Goal: Obtain resource: Download file/media

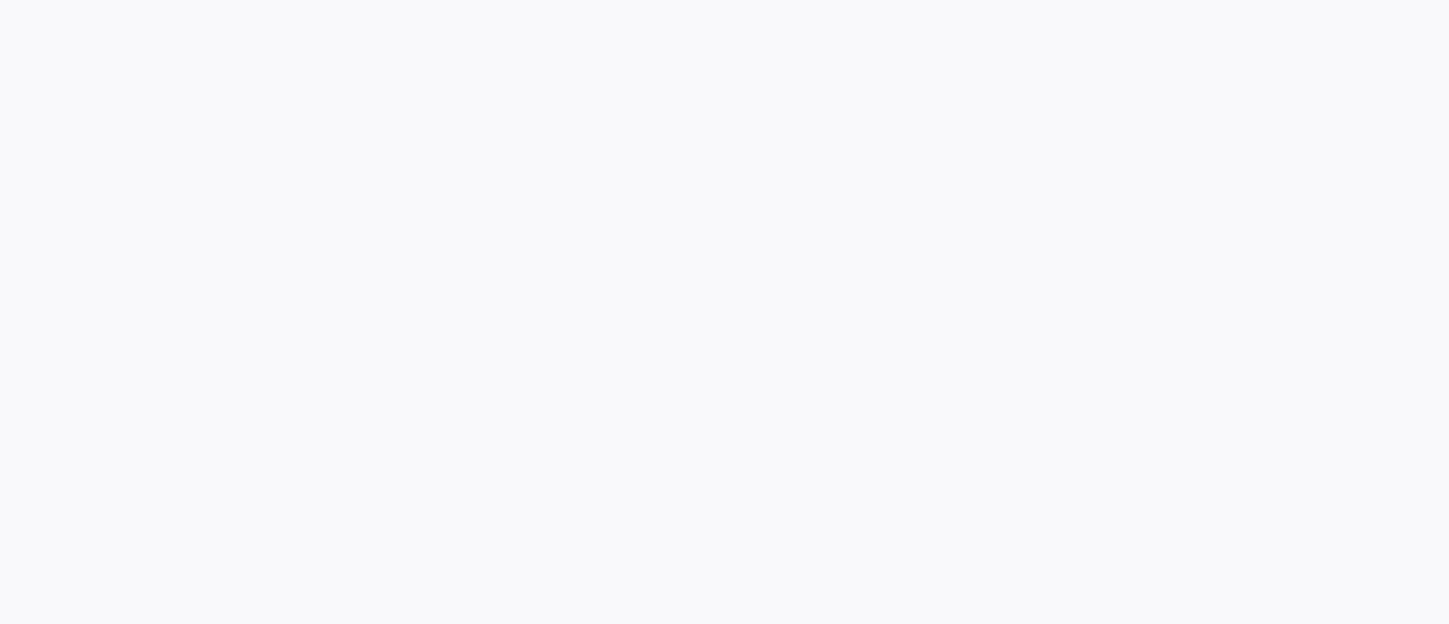
click at [245, 99] on div at bounding box center [724, 312] width 1449 height 624
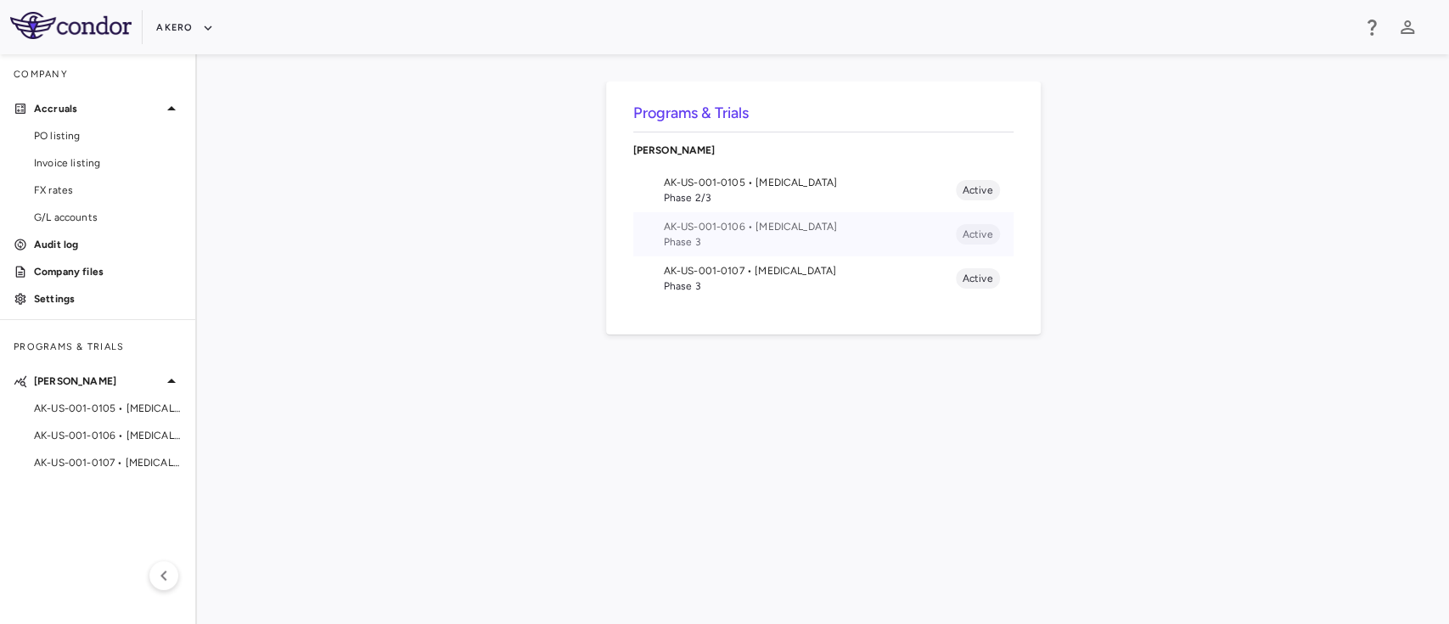
click at [706, 225] on span "AK-US-001-0106 • Nonalcoholic Steatohepatitis" at bounding box center [810, 226] width 292 height 15
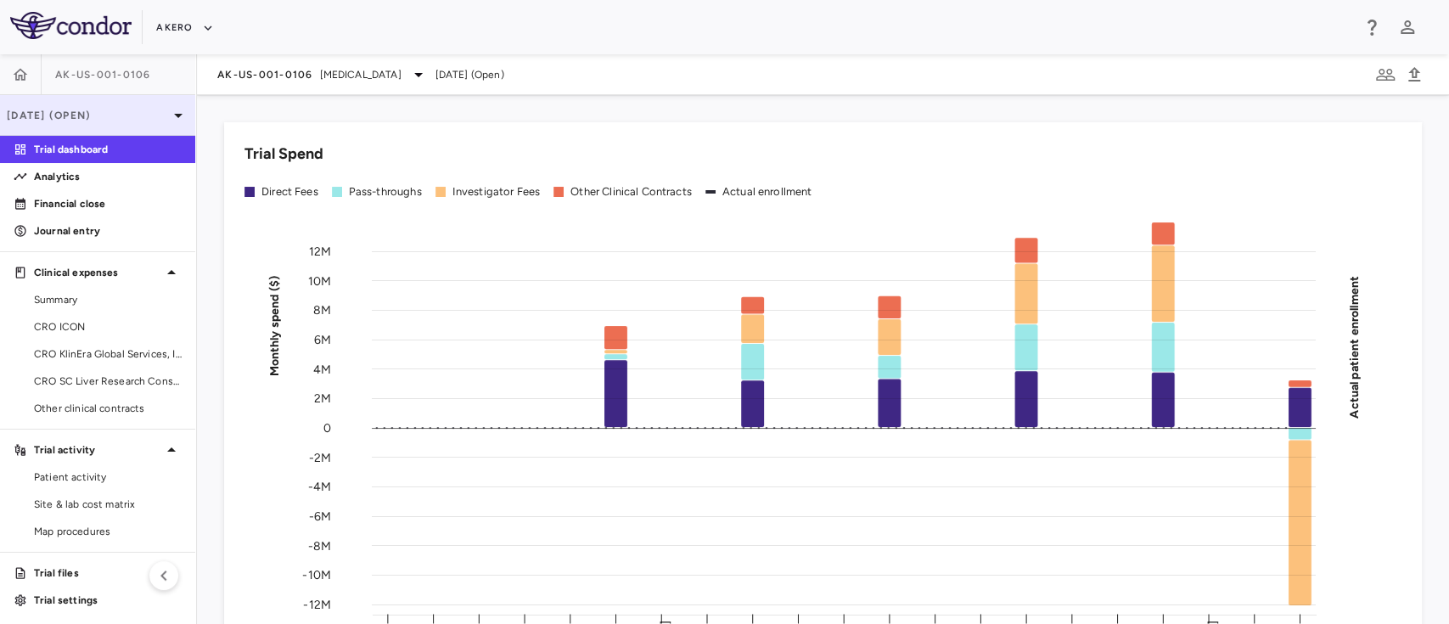
drag, startPoint x: 107, startPoint y: 181, endPoint x: 149, endPoint y: 101, distance: 90.0
click at [106, 181] on p "Analytics" at bounding box center [108, 176] width 148 height 15
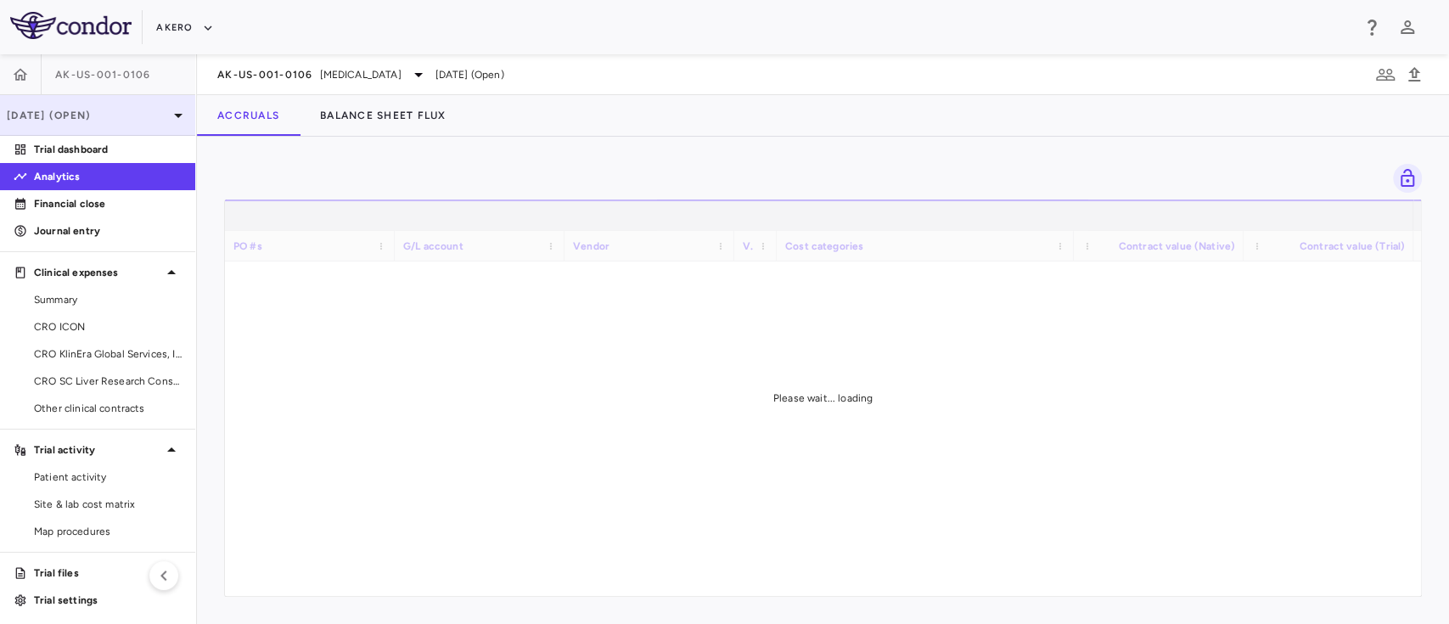
click at [138, 119] on p "Sep 2025 (Open)" at bounding box center [87, 115] width 161 height 15
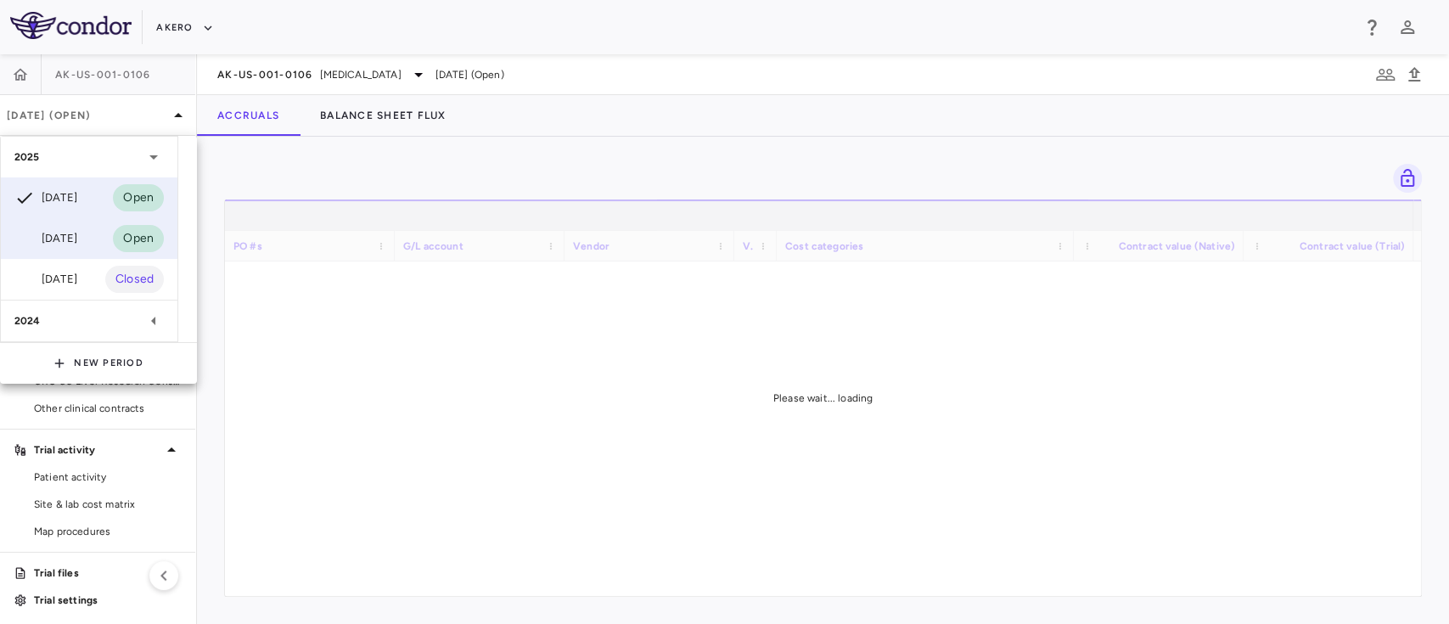
click at [77, 230] on div "Jun 2025" at bounding box center [45, 238] width 63 height 20
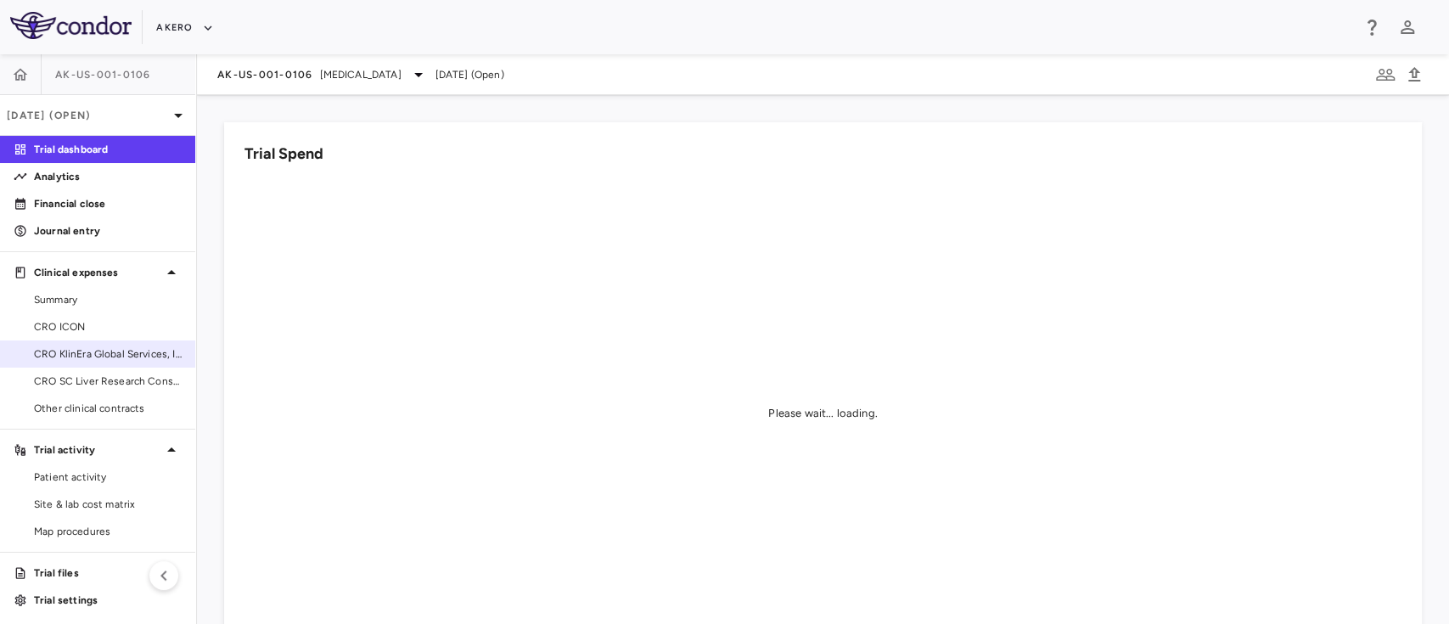
click at [87, 345] on link "CRO KlinEra Global Services, Inc" at bounding box center [97, 353] width 195 height 25
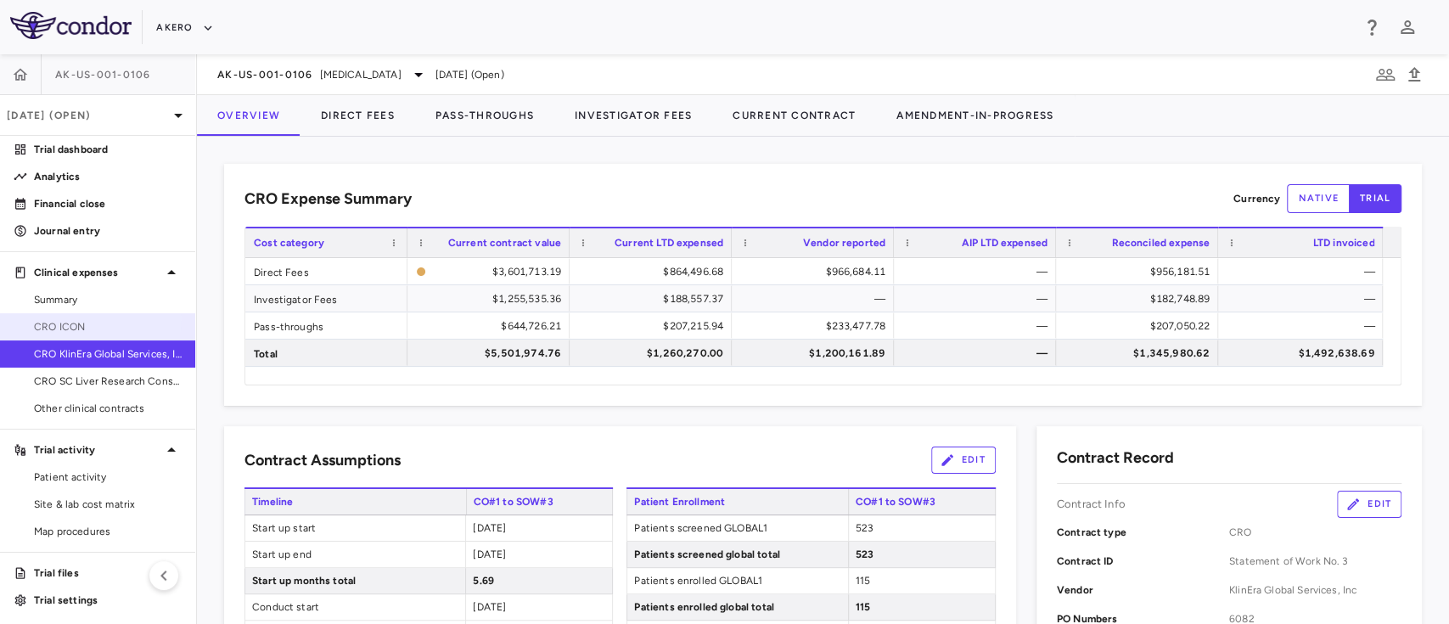
click at [85, 319] on span "CRO ICON" at bounding box center [108, 326] width 148 height 15
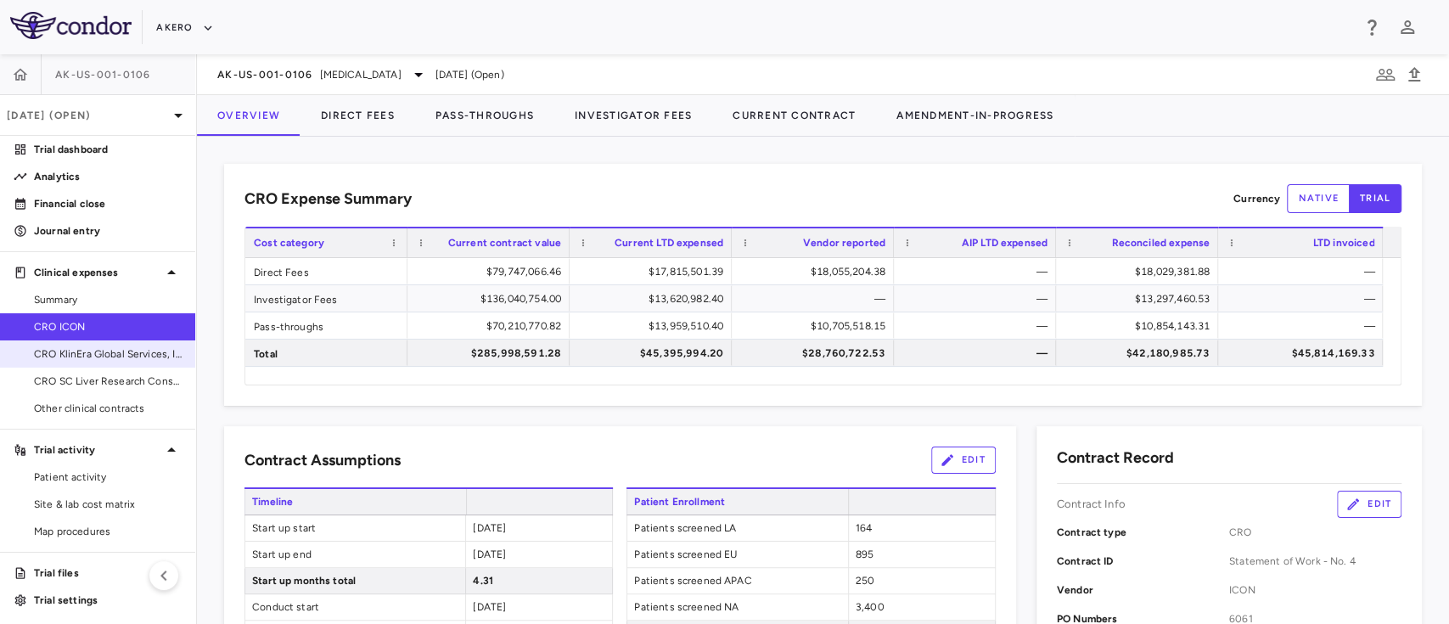
click at [83, 347] on span "CRO KlinEra Global Services, Inc" at bounding box center [108, 353] width 148 height 15
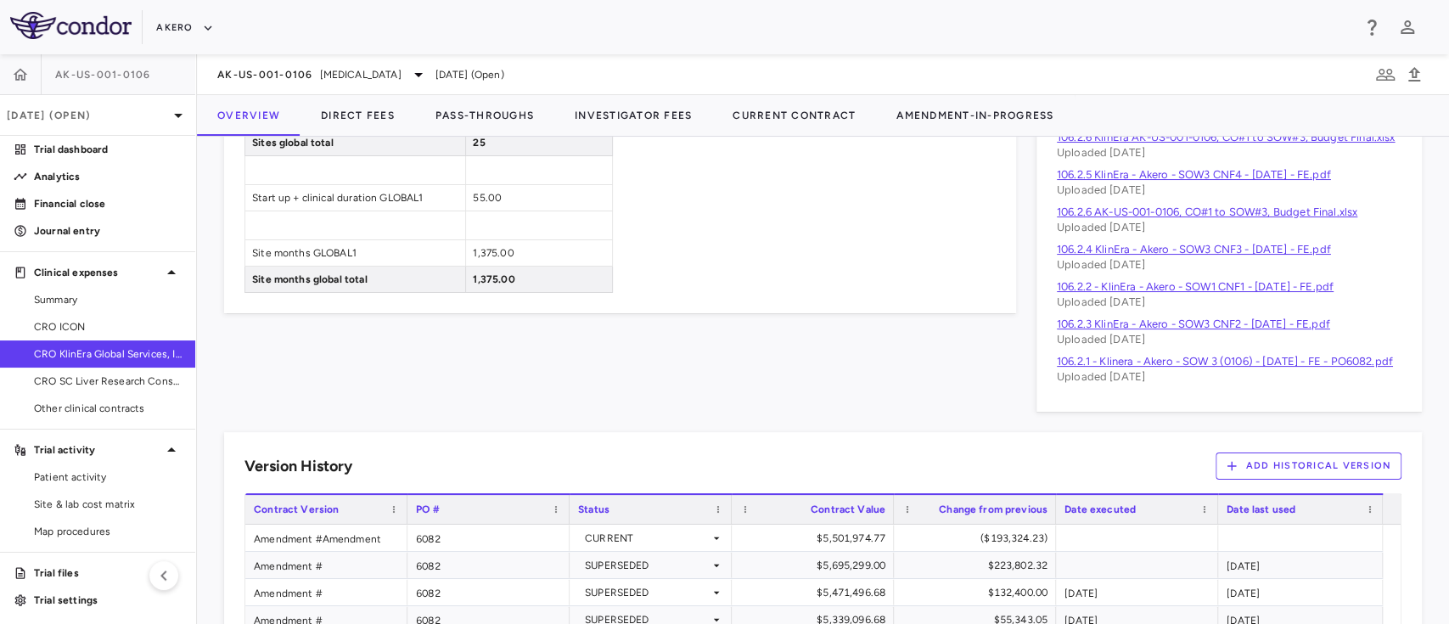
scroll to position [1134, 0]
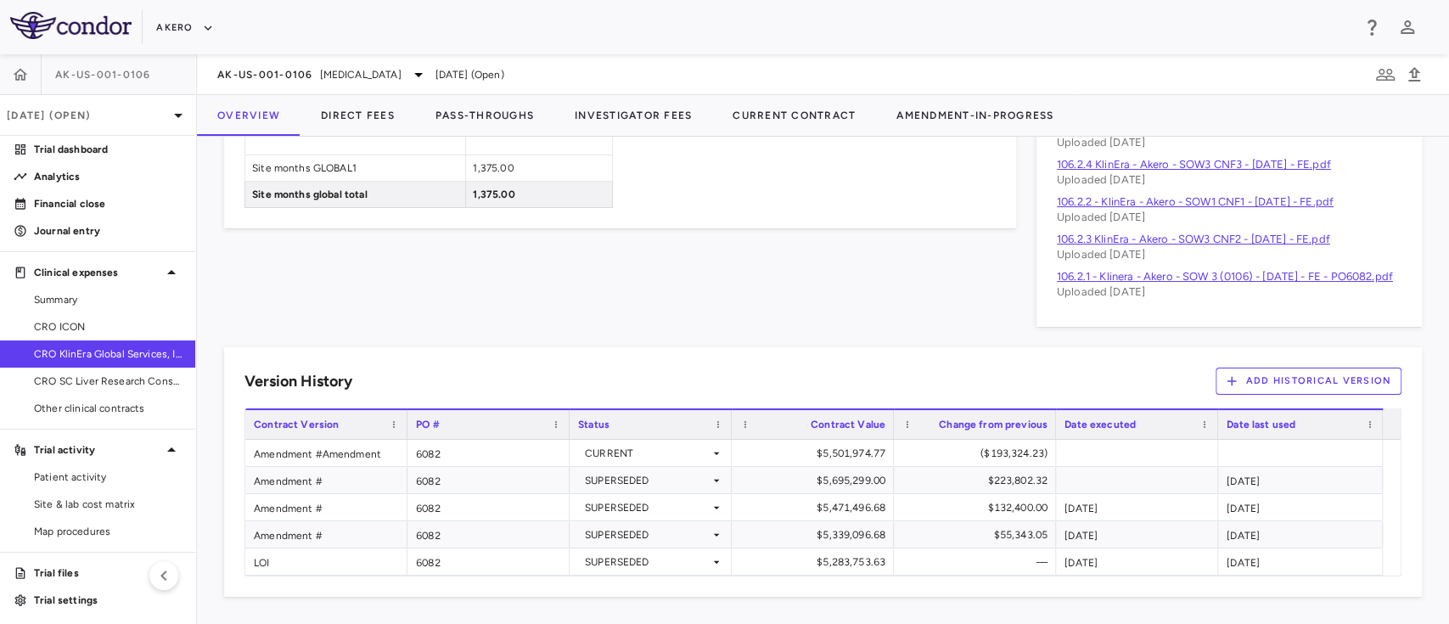
drag, startPoint x: 1398, startPoint y: 379, endPoint x: 1019, endPoint y: 379, distance: 378.7
click at [1019, 379] on div "Version History Add Historical Version Drag here to set row groups Drag here to…" at bounding box center [823, 472] width 1198 height 250
click at [110, 345] on link "CRO KlinEra Global Services, Inc" at bounding box center [97, 353] width 195 height 25
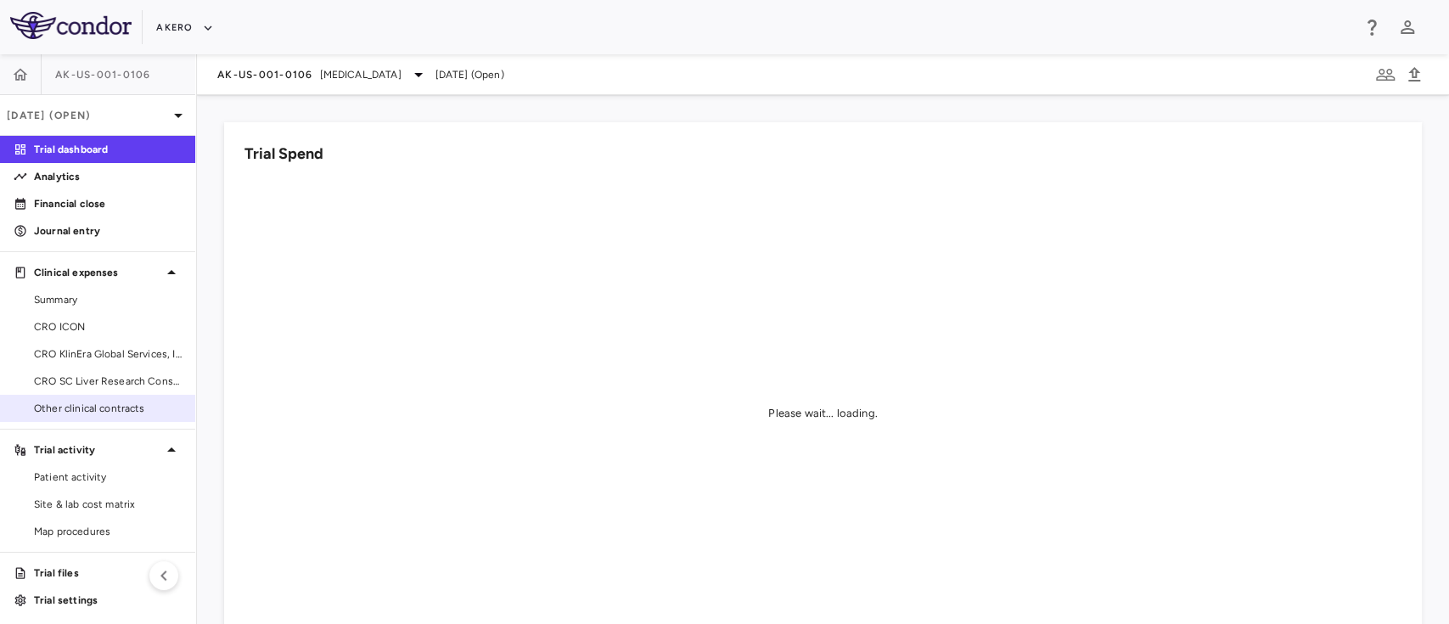
click at [88, 421] on div "Other clinical contracts" at bounding box center [97, 408] width 195 height 27
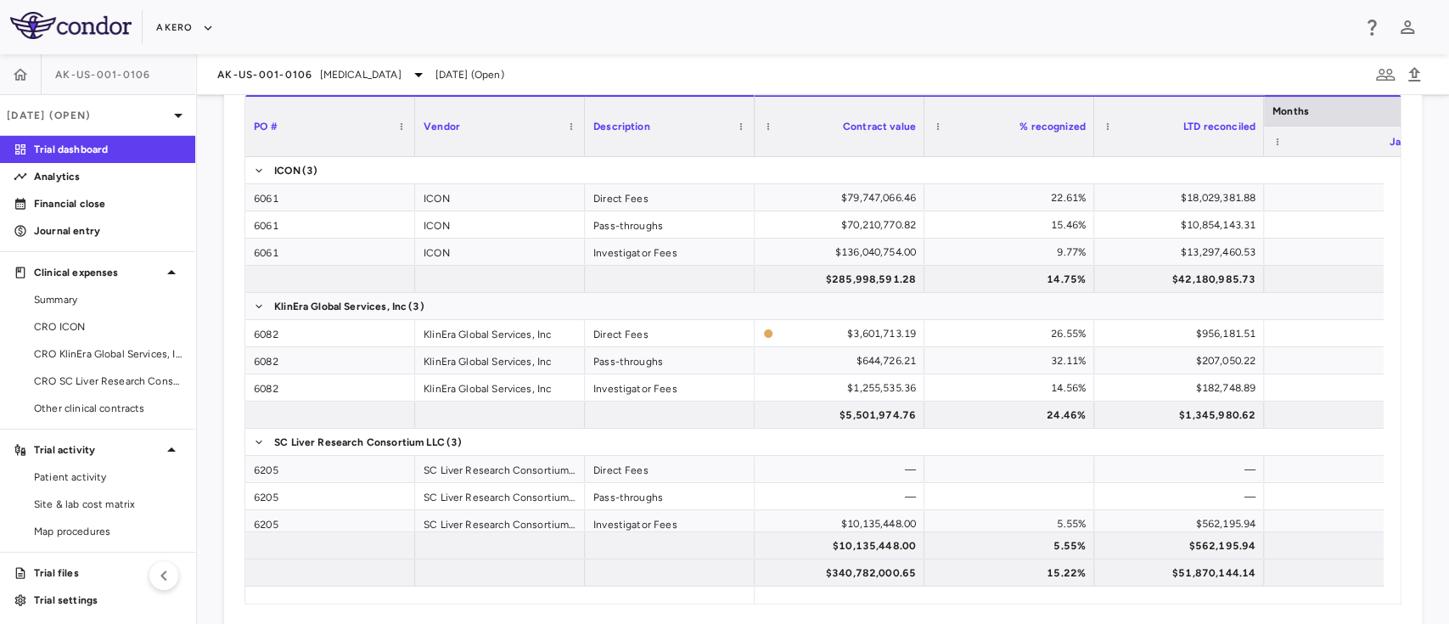
scroll to position [1208, 0]
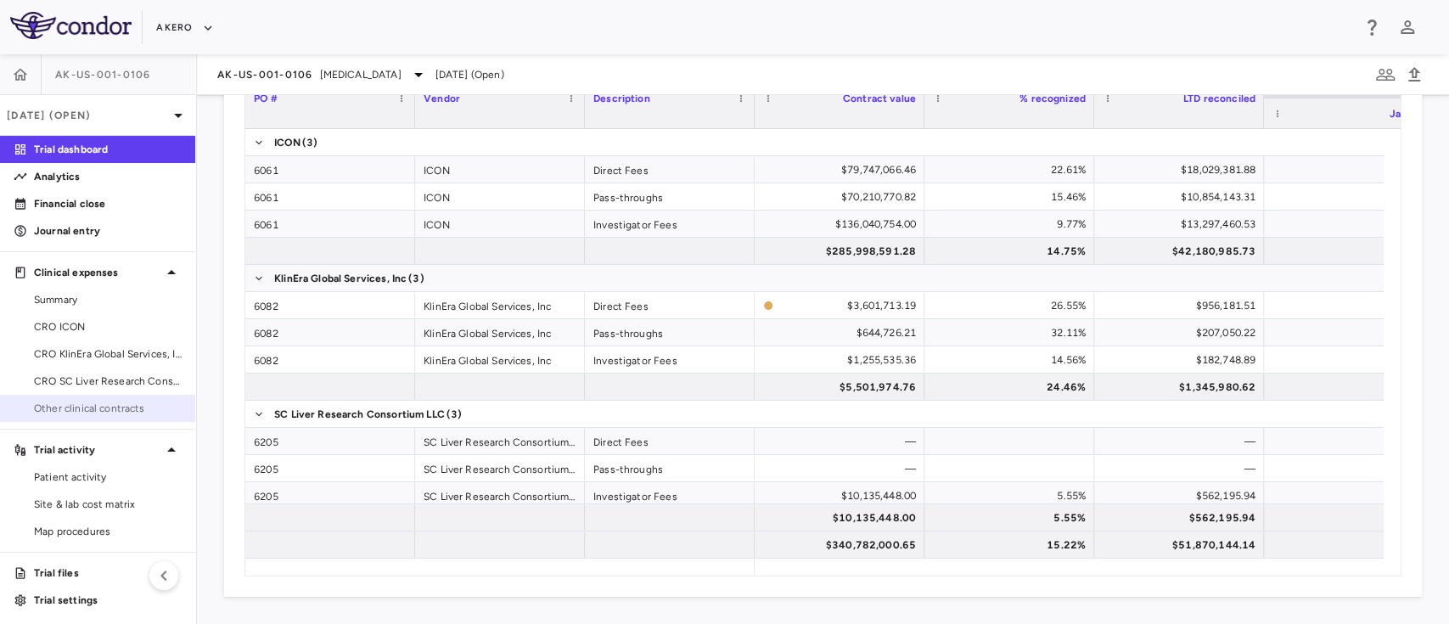
click at [61, 401] on span "Other clinical contracts" at bounding box center [108, 408] width 148 height 15
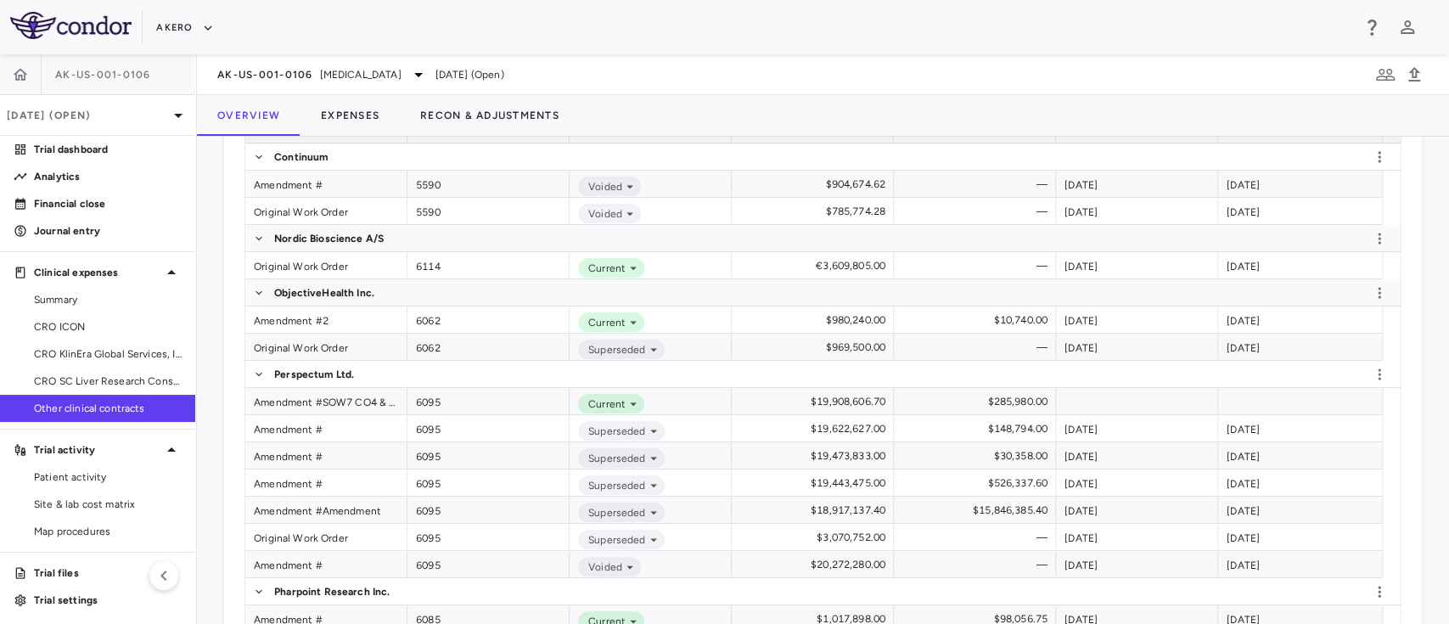
scroll to position [440, 0]
click at [329, 402] on div "Amendment #SOW7 CO4 & SOW7 CO4" at bounding box center [326, 403] width 162 height 26
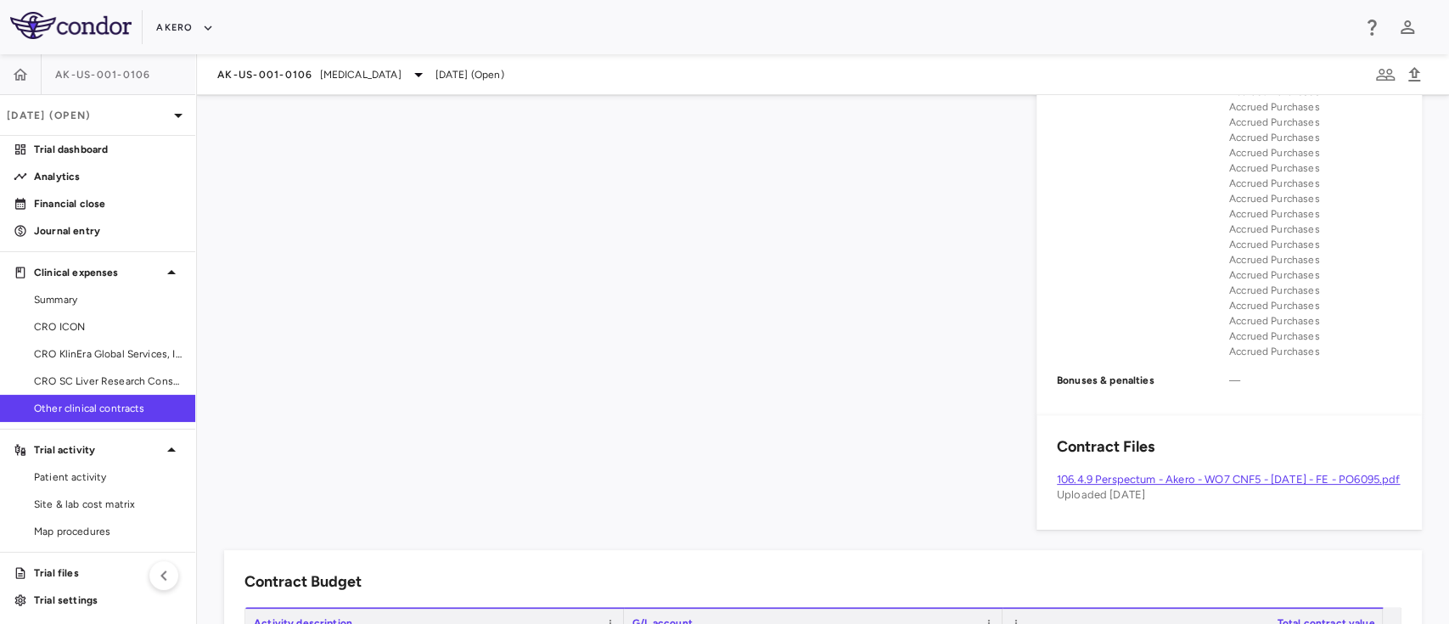
scroll to position [1365, 0]
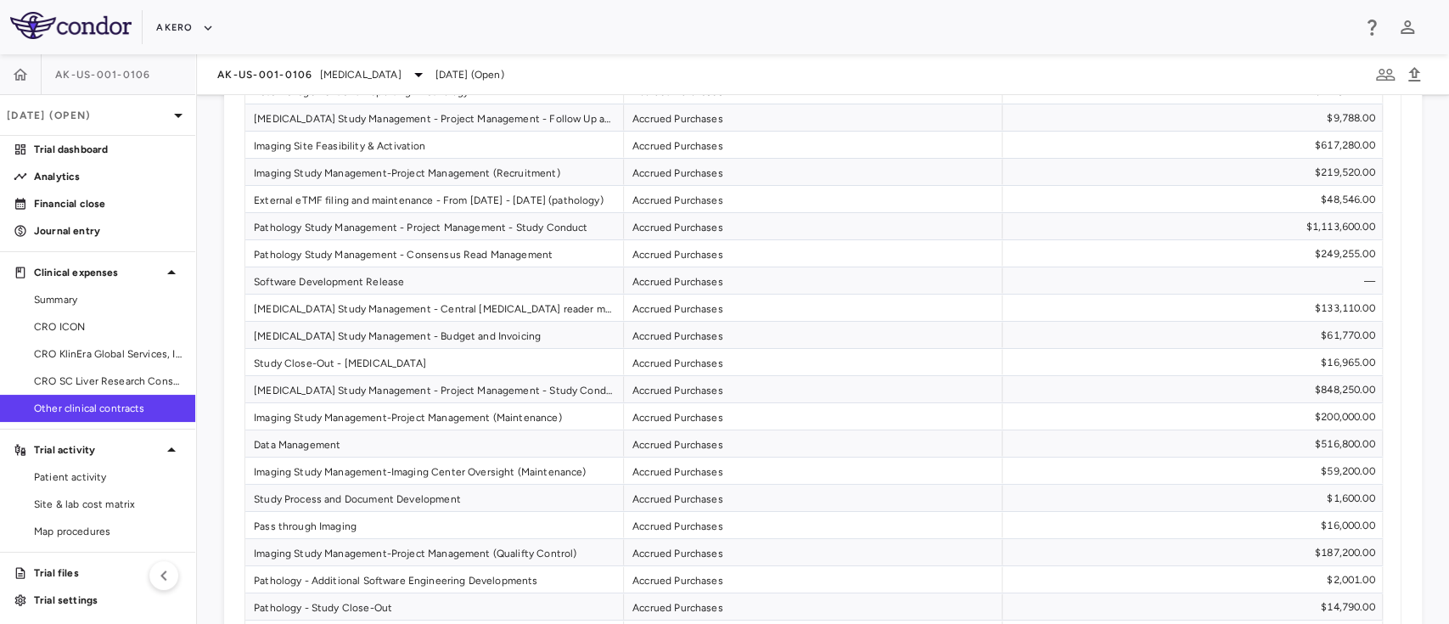
scroll to position [2986, 0]
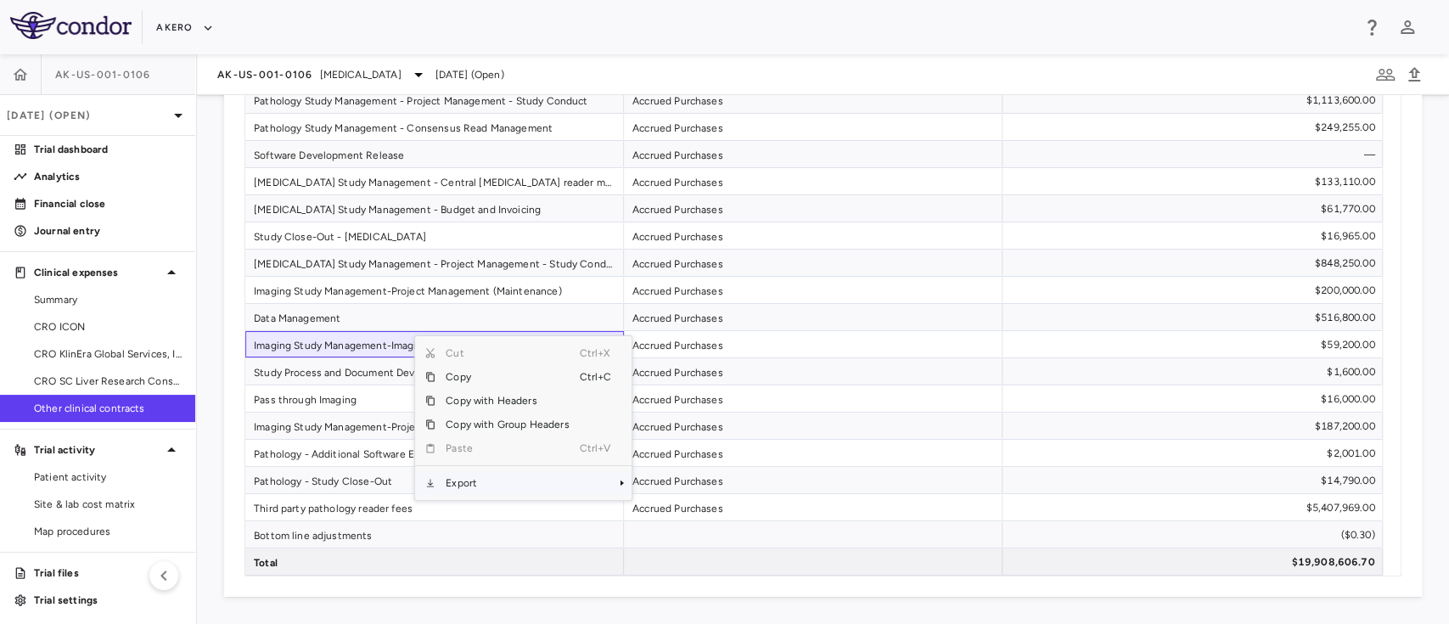
click at [470, 480] on span "Export" at bounding box center [508, 483] width 144 height 24
click at [694, 516] on span "Excel Export" at bounding box center [689, 513] width 80 height 24
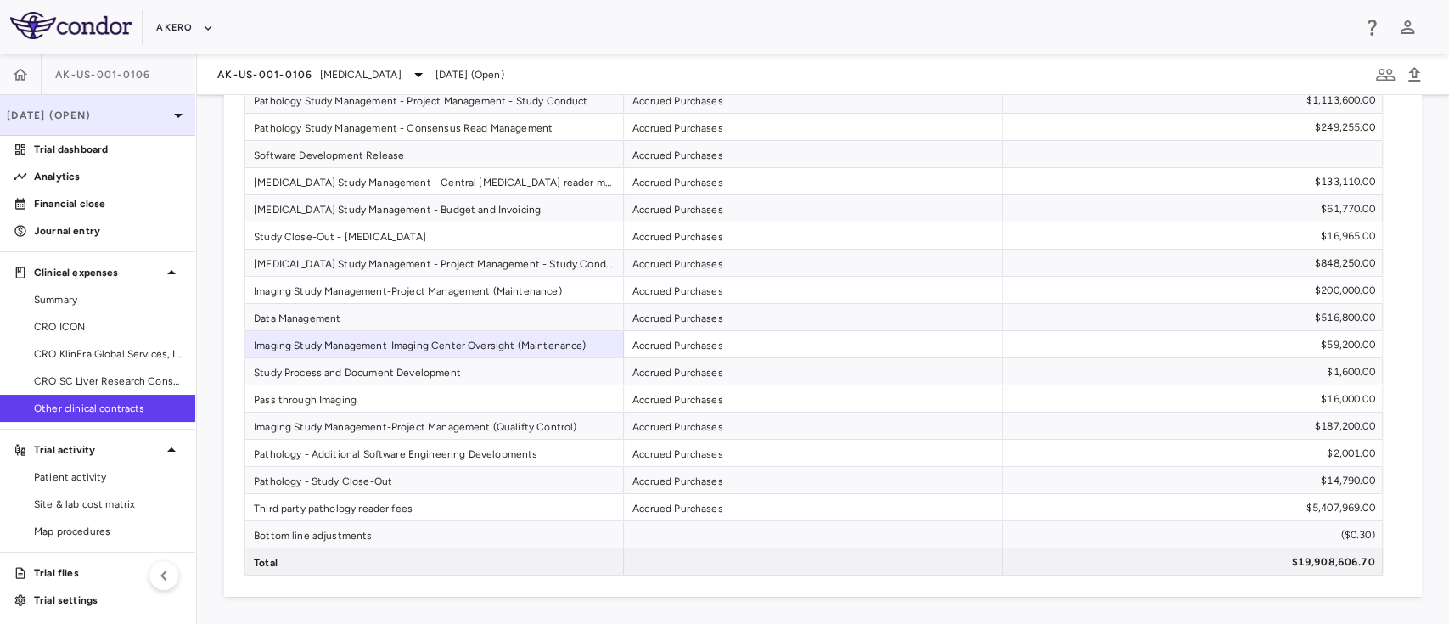
click at [142, 115] on p "Jun 2025 (Open)" at bounding box center [87, 115] width 161 height 15
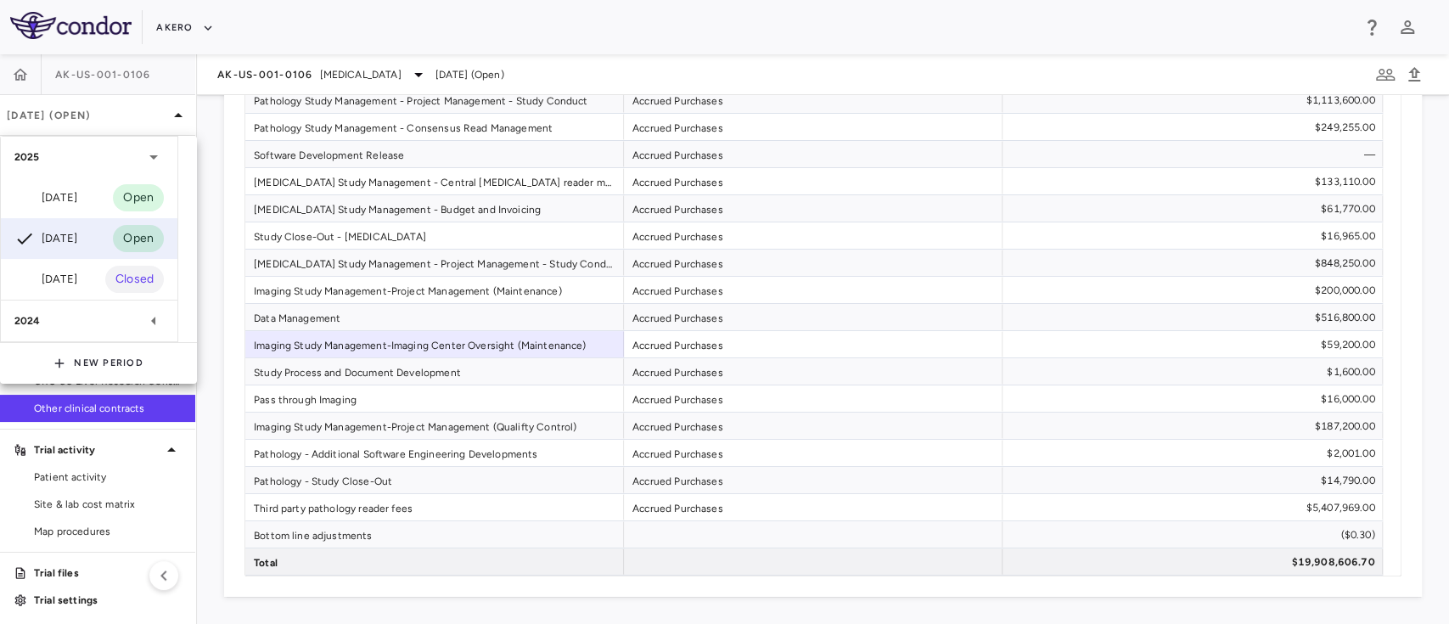
click at [282, 34] on div at bounding box center [724, 312] width 1449 height 624
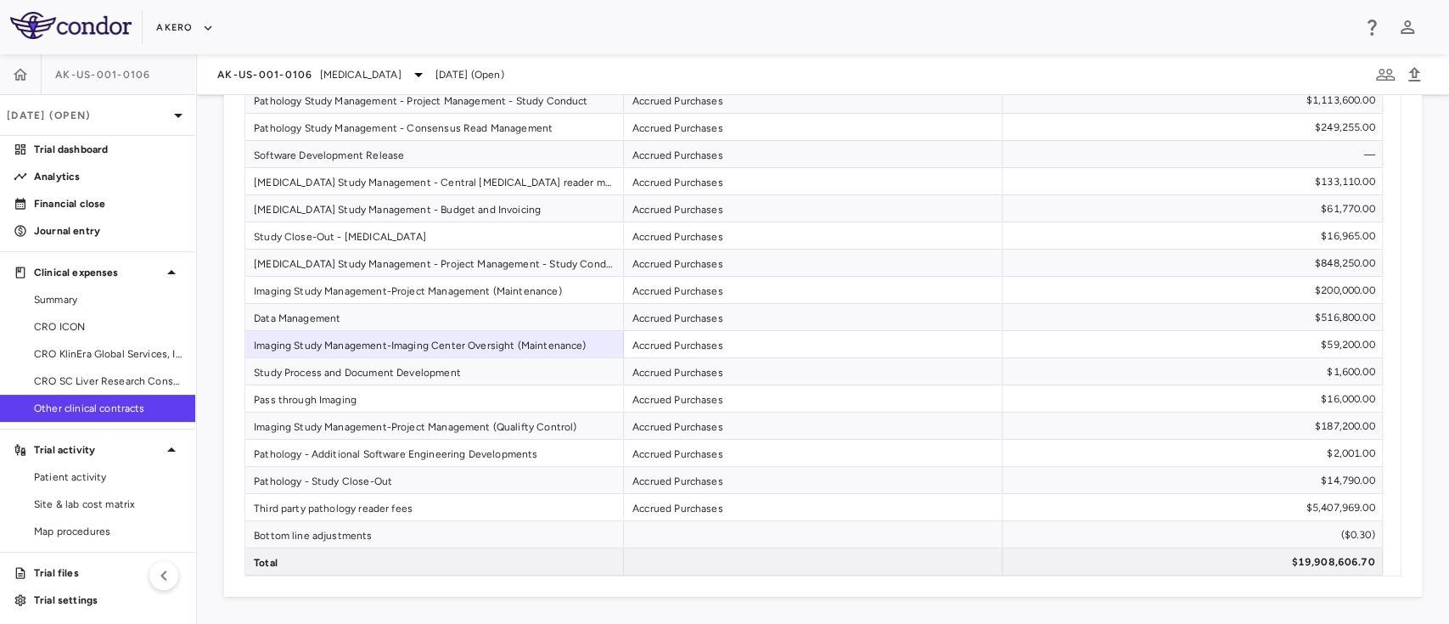
scroll to position [0, 0]
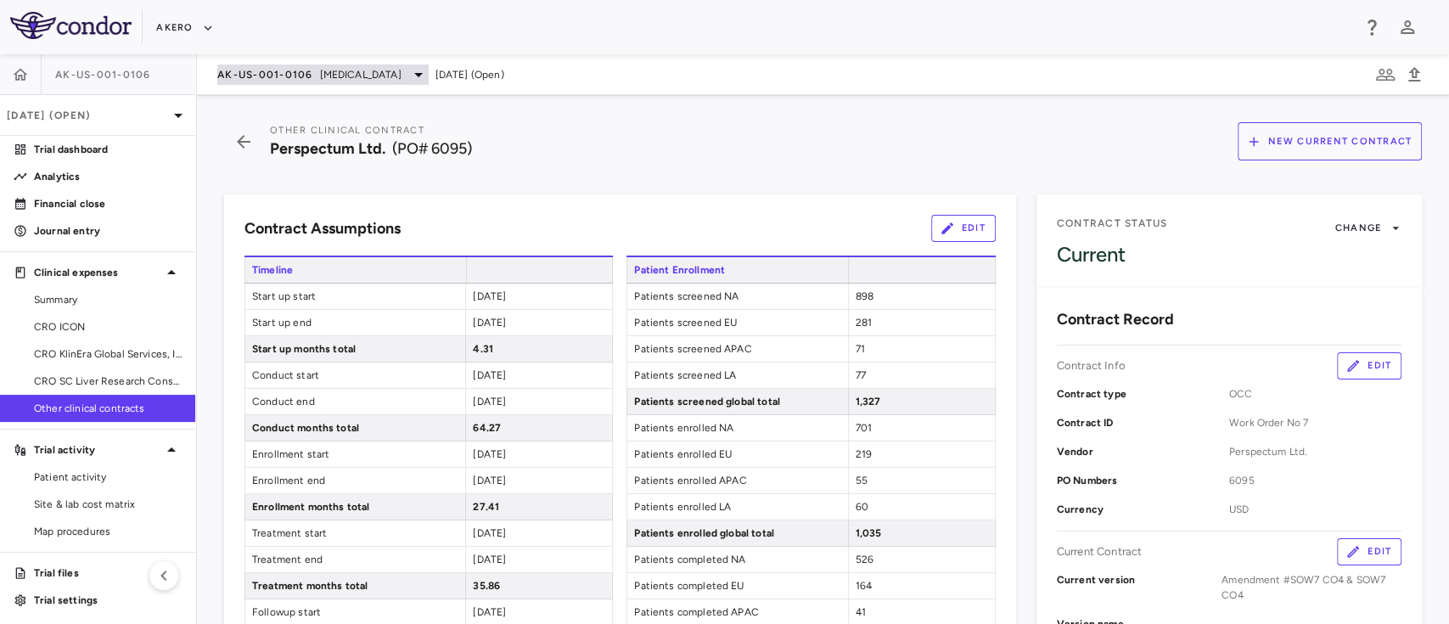
click at [368, 78] on span "Nonalcoholic Steatohepatitis" at bounding box center [361, 74] width 82 height 15
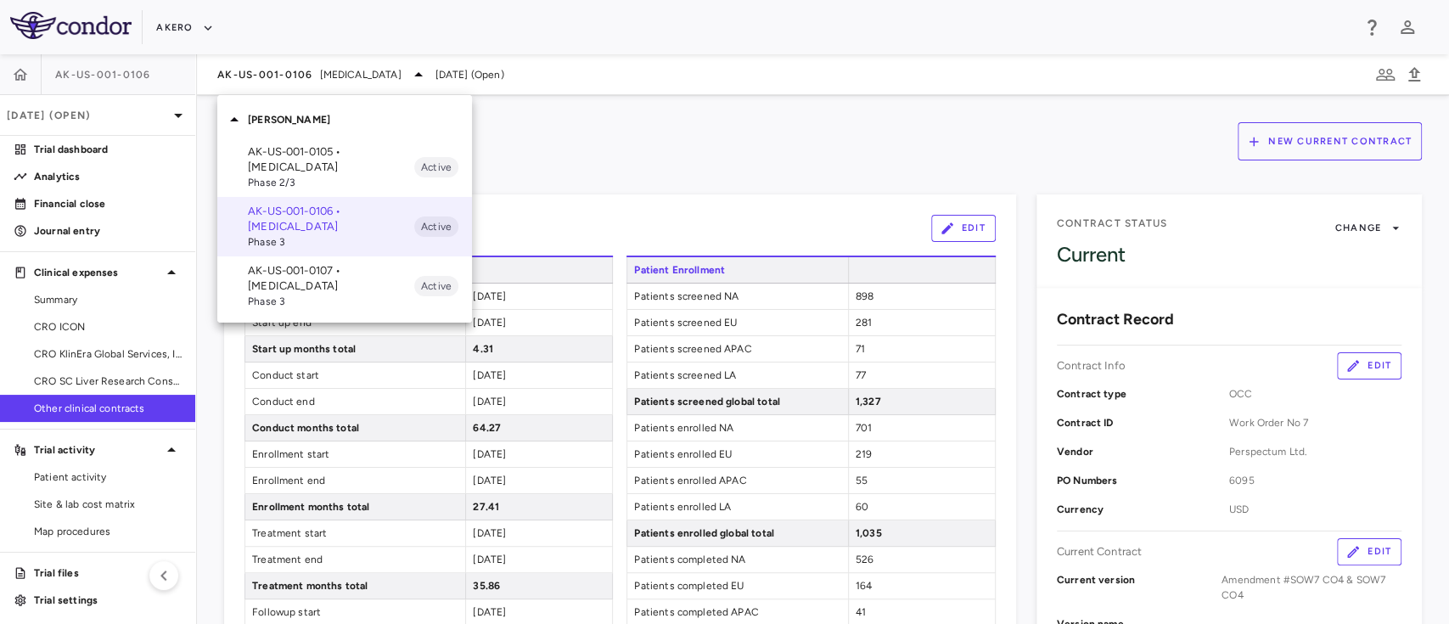
click at [314, 166] on p "AK-US-001-0105 • Nonalcoholic Steatohepatitis" at bounding box center [331, 159] width 166 height 31
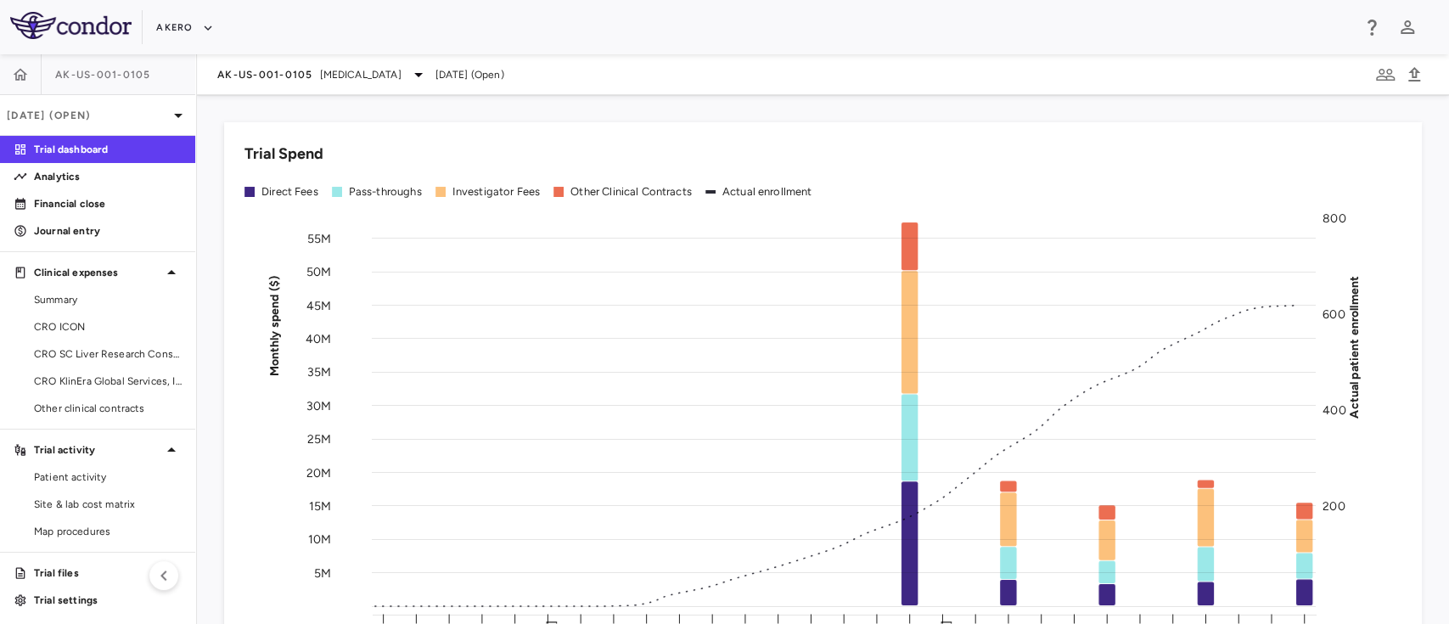
scroll to position [3, 0]
click at [93, 408] on span "Other clinical contracts" at bounding box center [108, 405] width 148 height 15
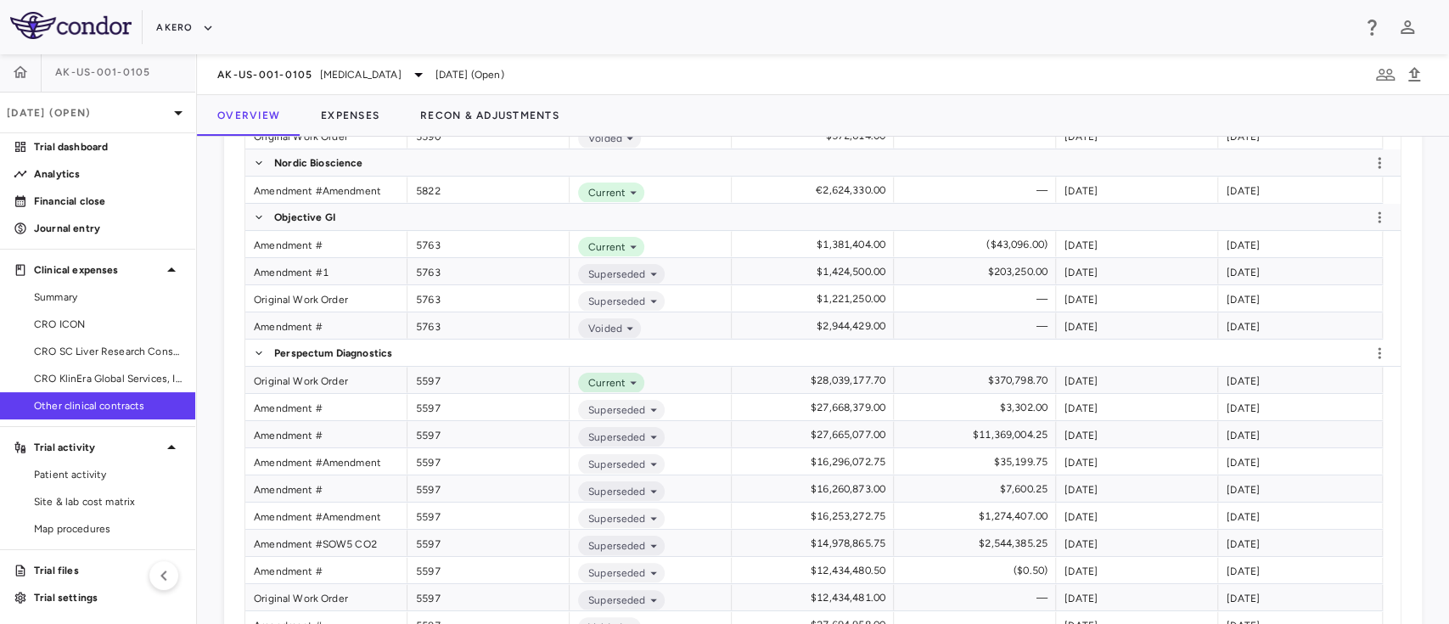
scroll to position [712, 0]
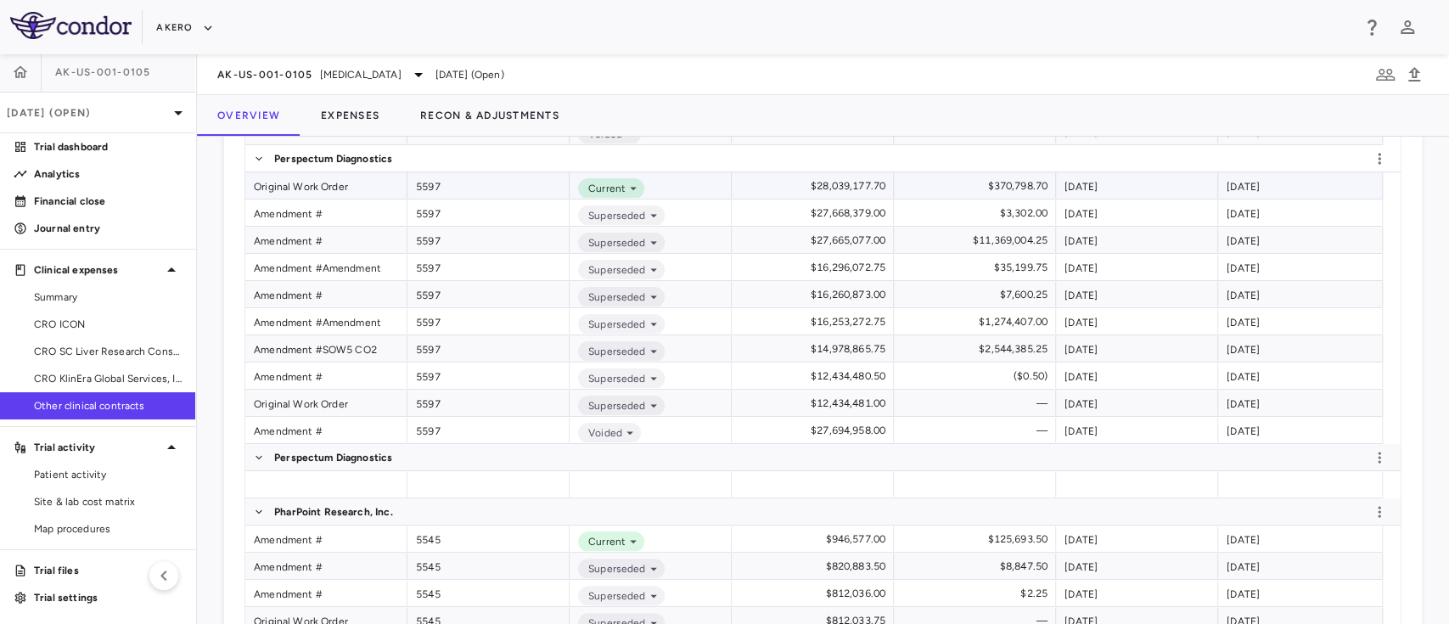
click at [291, 183] on div "Original Work Order" at bounding box center [326, 185] width 162 height 26
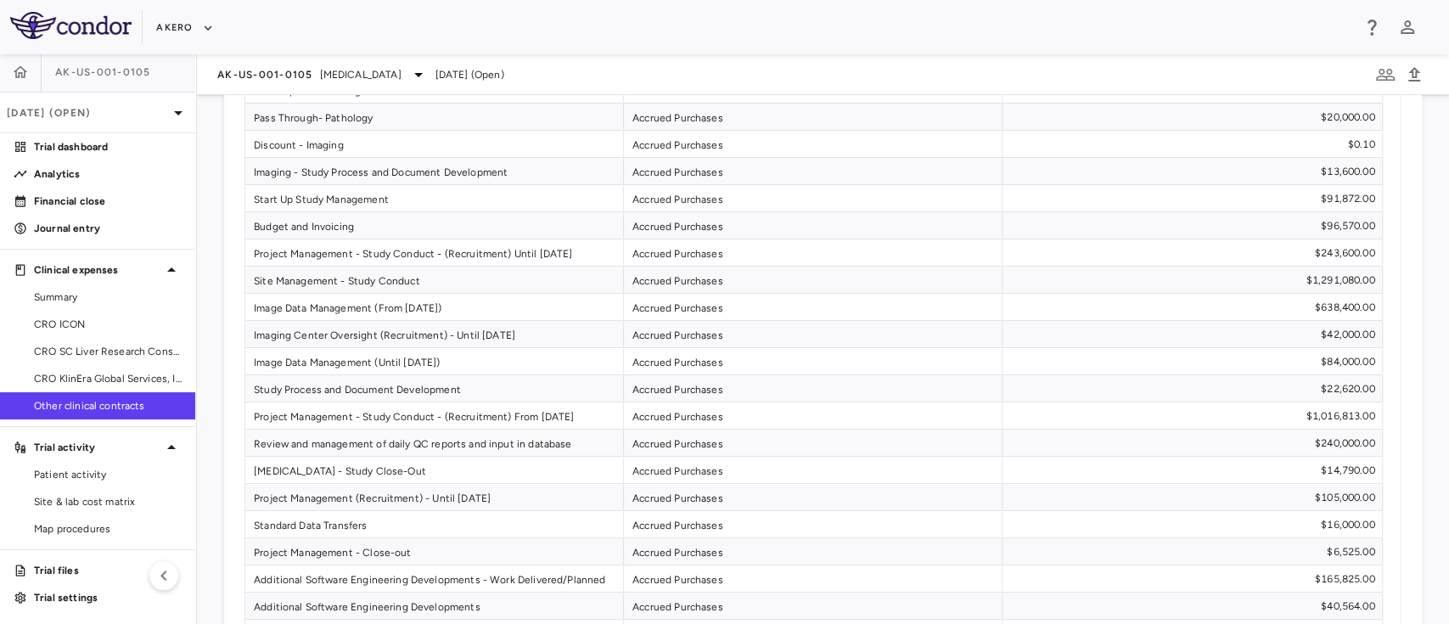
scroll to position [2615, 0]
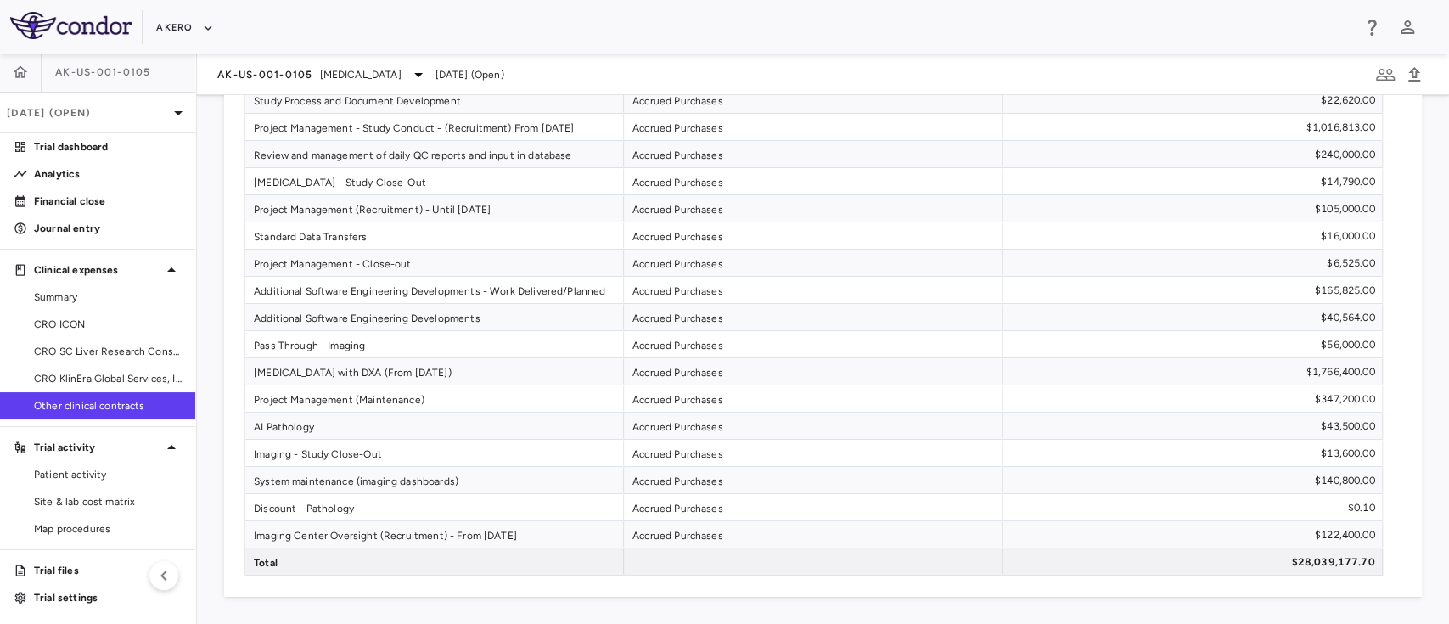
drag, startPoint x: 1431, startPoint y: 555, endPoint x: 1448, endPoint y: 480, distance: 77.5
click at [1448, 480] on div "Other Clinical Contract Perspectum Diagnostics (PO# 5597) New Current Contract …" at bounding box center [823, 359] width 1252 height 529
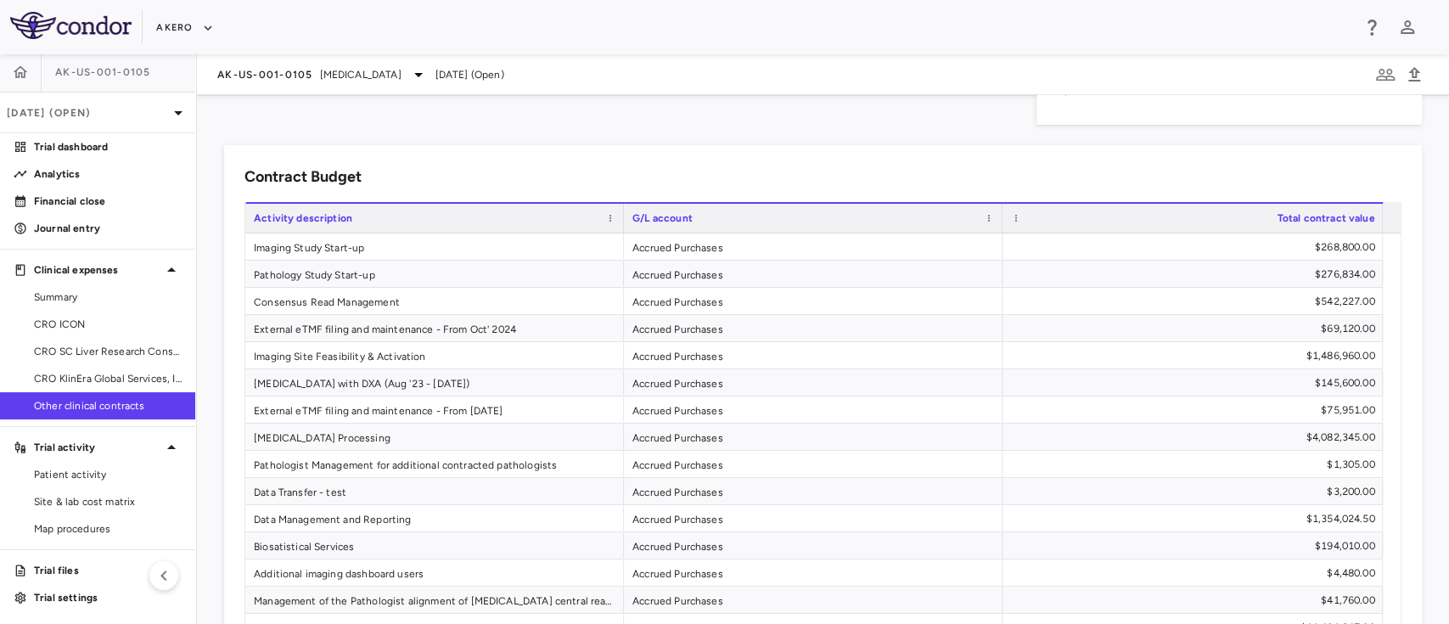
scroll to position [1617, 0]
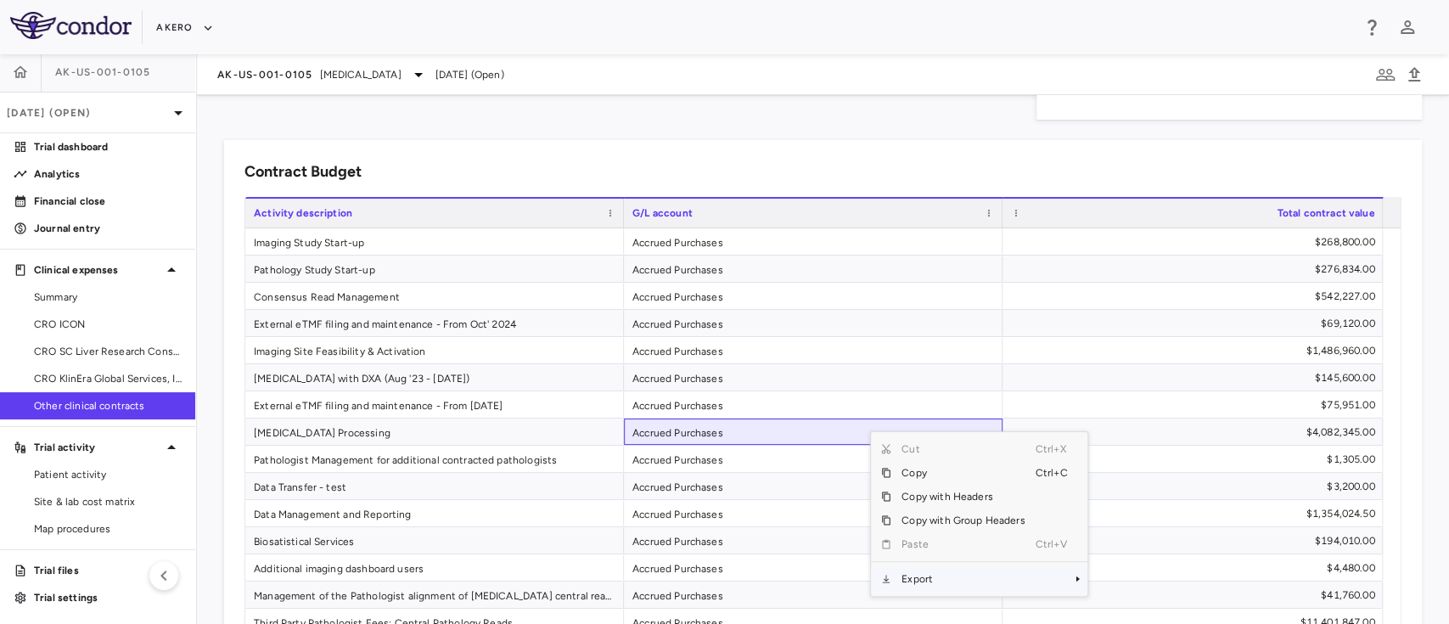
click at [925, 591] on span "Export" at bounding box center [964, 579] width 144 height 24
click at [1129, 615] on span "Excel Export" at bounding box center [1145, 609] width 80 height 24
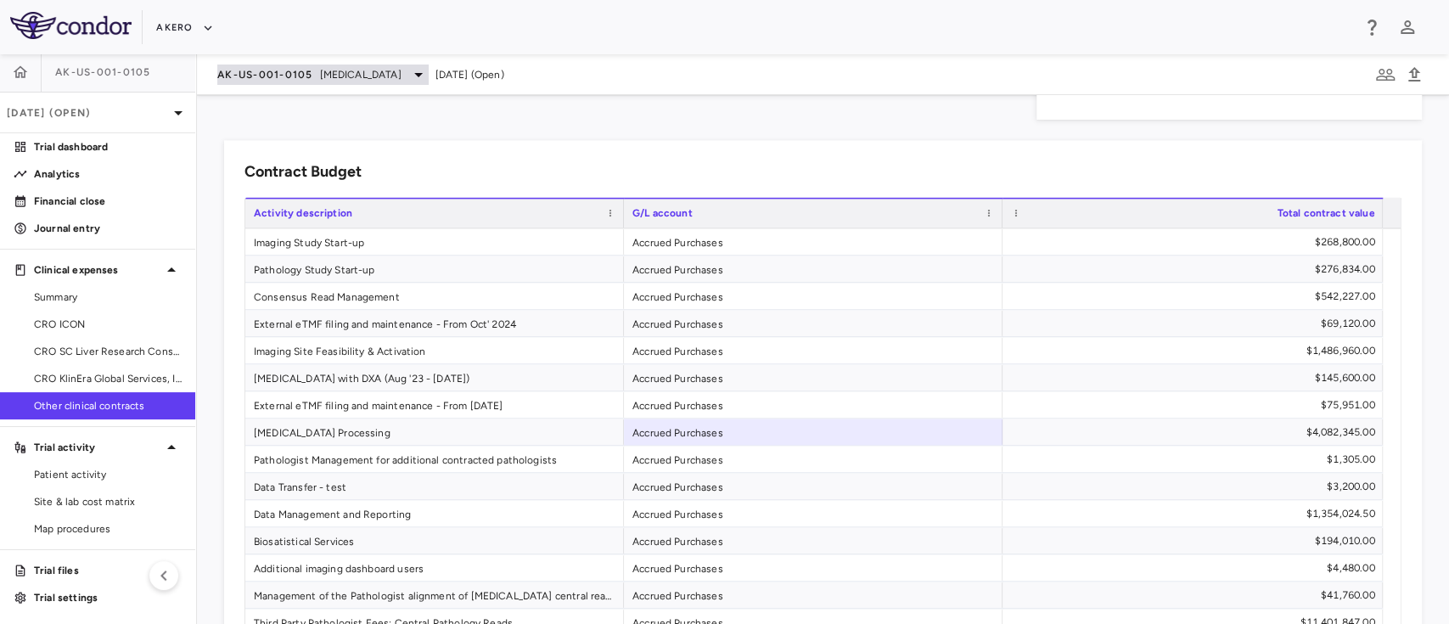
click at [402, 71] on span "Nonalcoholic Steatohepatitis" at bounding box center [361, 74] width 82 height 15
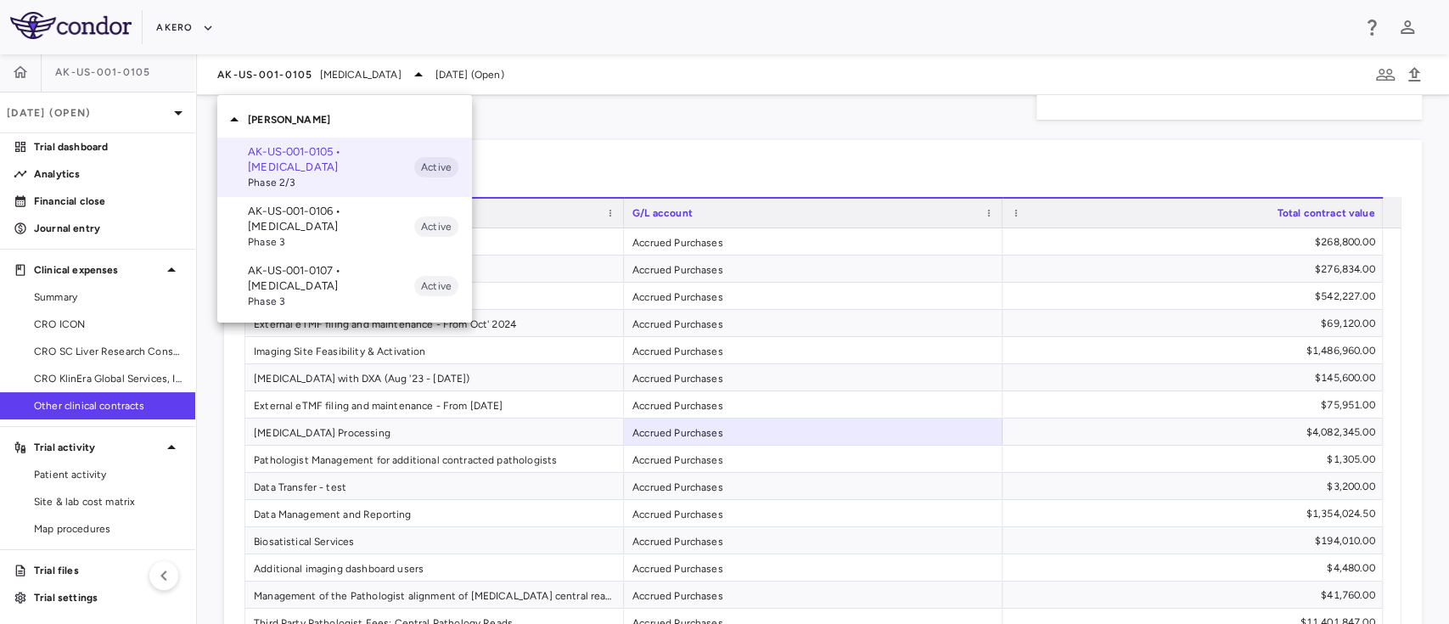
click at [354, 286] on p "AK-US-001-0107 • Nonalcoholic Steatohepatitis" at bounding box center [331, 278] width 166 height 31
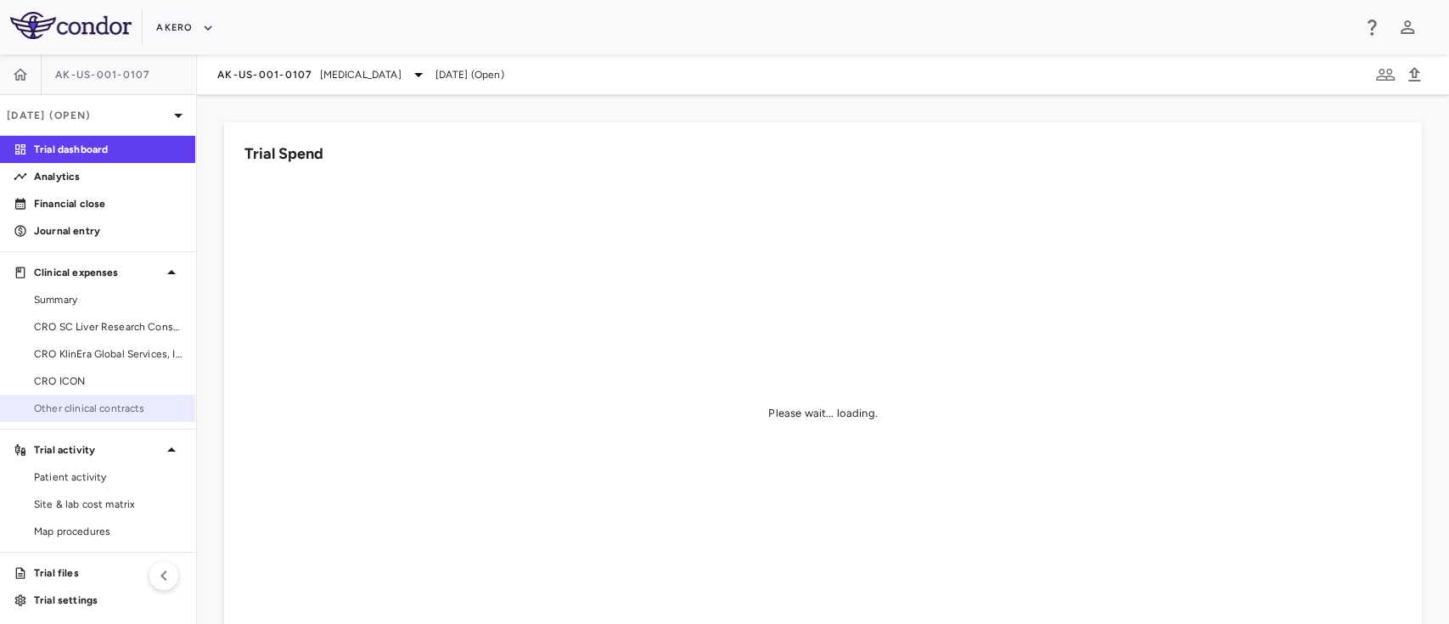
click at [57, 397] on link "Other clinical contracts" at bounding box center [97, 408] width 195 height 25
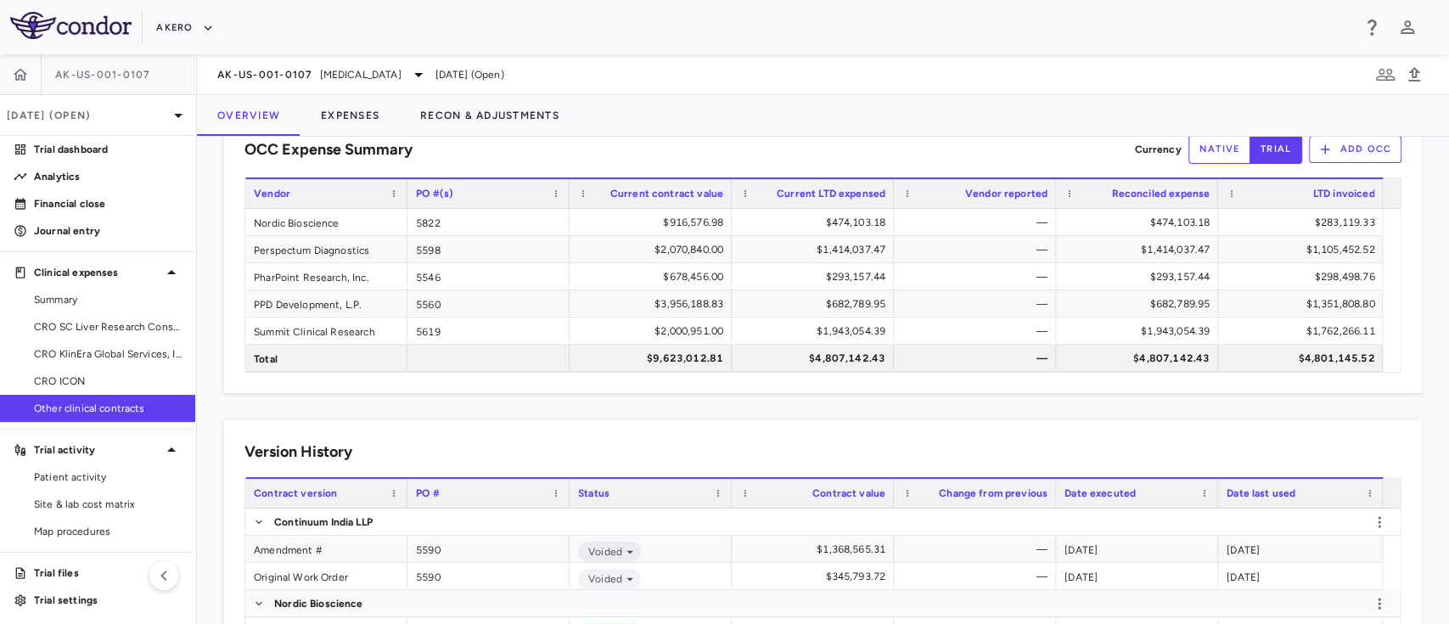
scroll to position [56, 0]
